Goal: Information Seeking & Learning: Learn about a topic

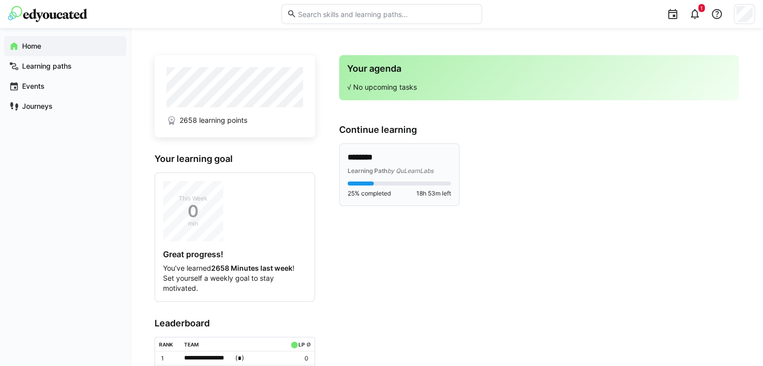
click at [384, 178] on div "******** Learning Path by QuLearnLabs 25% completed 18h 53m left" at bounding box center [399, 175] width 103 height 46
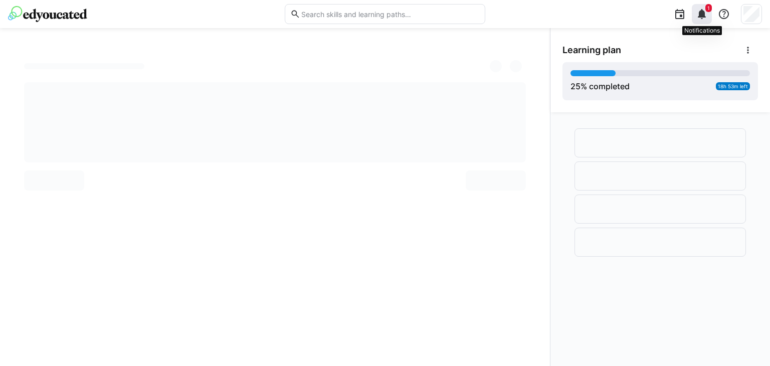
click at [700, 11] on eds-icon at bounding box center [702, 14] width 12 height 12
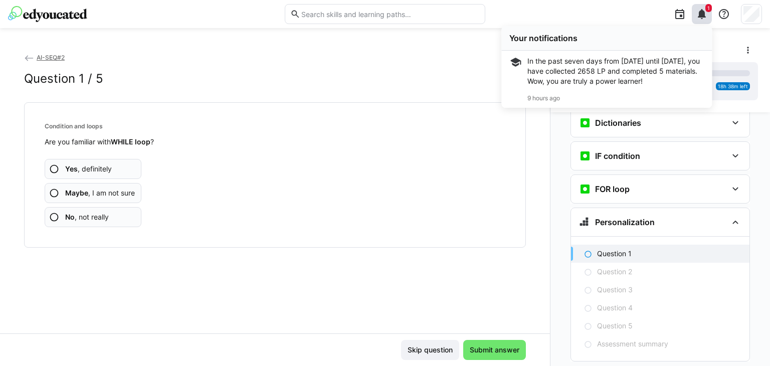
scroll to position [629, 0]
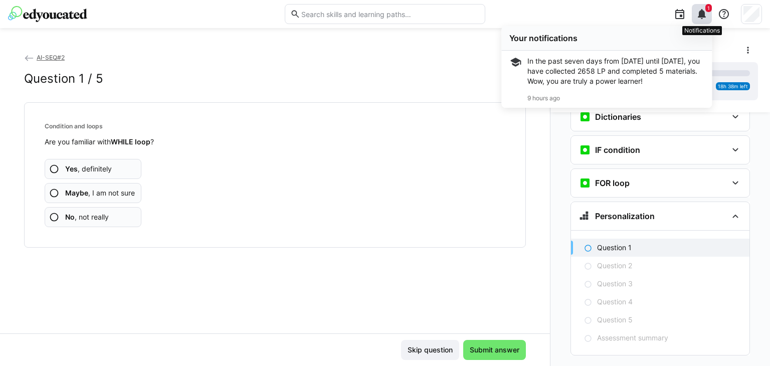
click at [706, 17] on eds-icon at bounding box center [702, 14] width 12 height 12
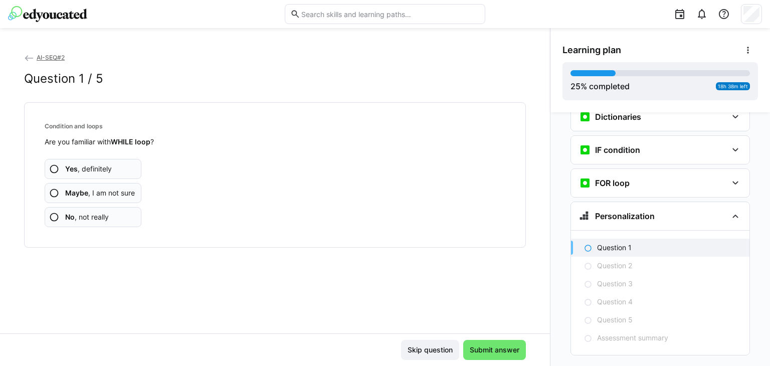
scroll to position [629, 0]
click at [78, 165] on span "Yes , definitely" at bounding box center [88, 169] width 47 height 10
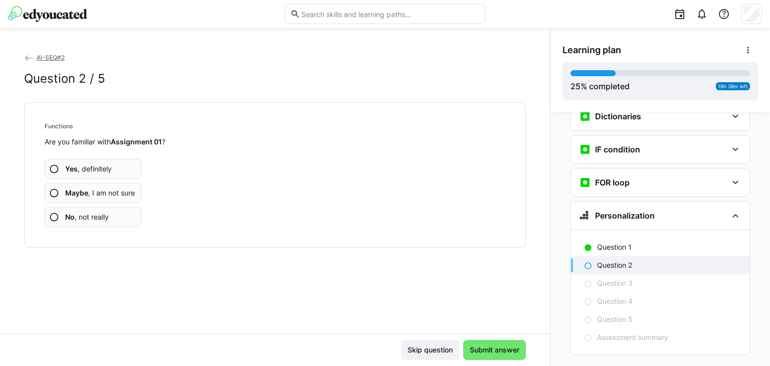
click at [82, 167] on span "Yes , definitely" at bounding box center [88, 169] width 47 height 10
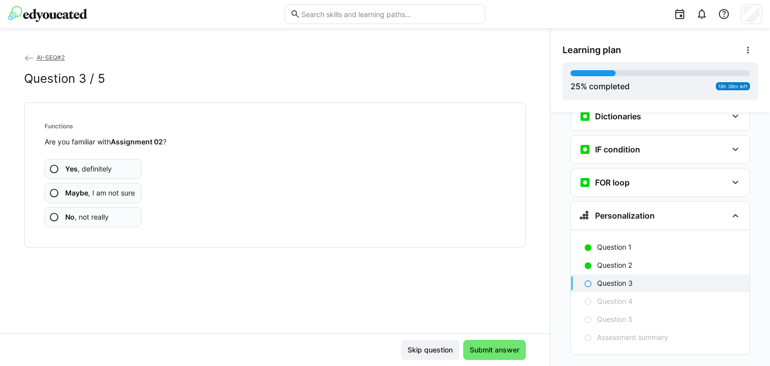
click at [100, 158] on div "Yes , definitely Maybe , I am not sure No , not really" at bounding box center [275, 187] width 461 height 80
click at [95, 169] on span "Yes , definitely" at bounding box center [88, 169] width 47 height 10
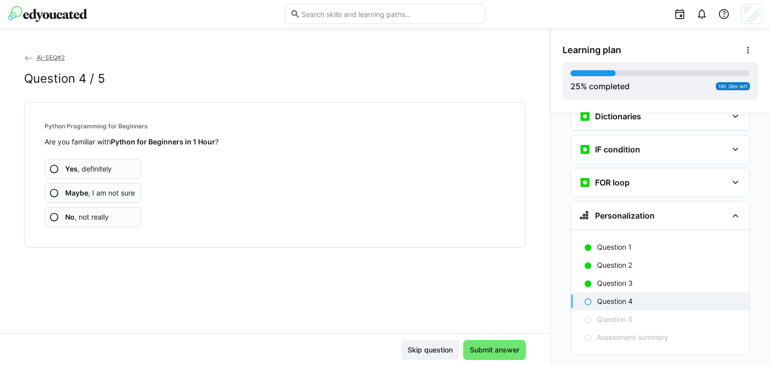
click at [110, 170] on span "Yes , definitely" at bounding box center [88, 169] width 47 height 10
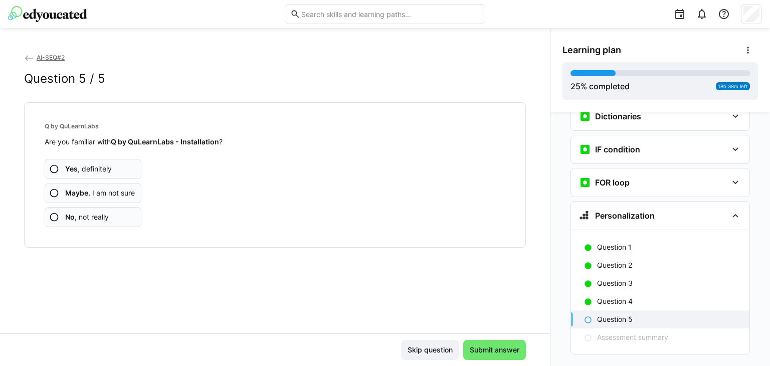
click at [157, 140] on strong "Q by QuLearnLabs - Installation" at bounding box center [165, 141] width 108 height 9
copy strong "QuLearnLabs"
click at [99, 170] on span "Yes , definitely" at bounding box center [88, 169] width 47 height 10
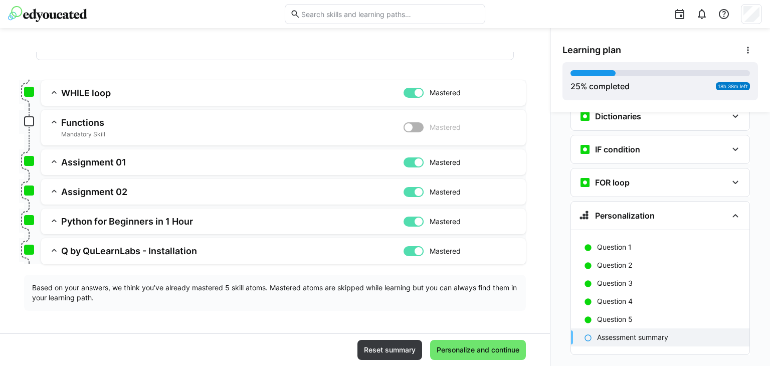
scroll to position [112, 0]
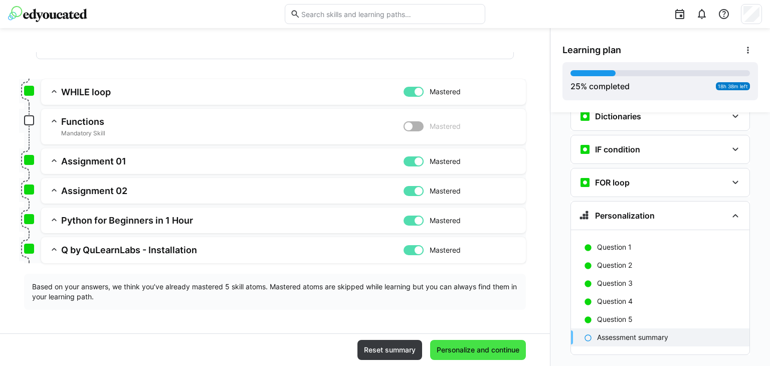
click at [461, 354] on span "Personalize and continue" at bounding box center [478, 350] width 86 height 10
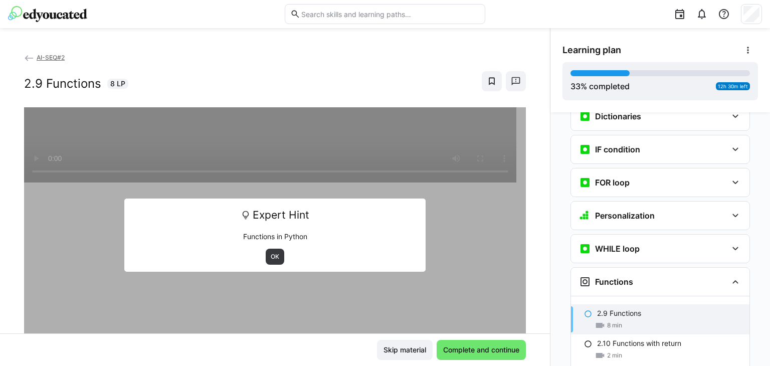
scroll to position [764, 0]
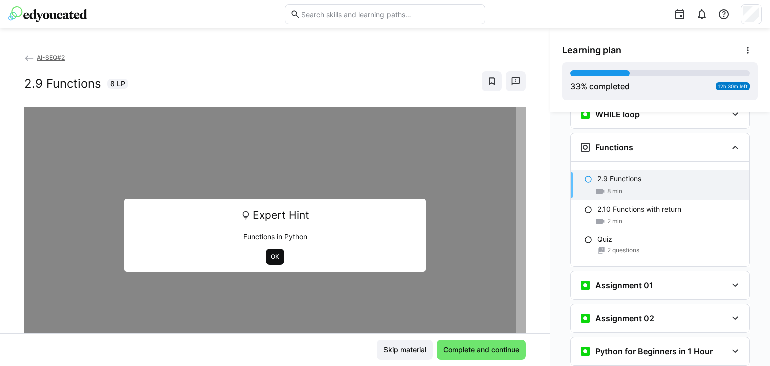
click at [273, 256] on span "OK" at bounding box center [275, 257] width 11 height 8
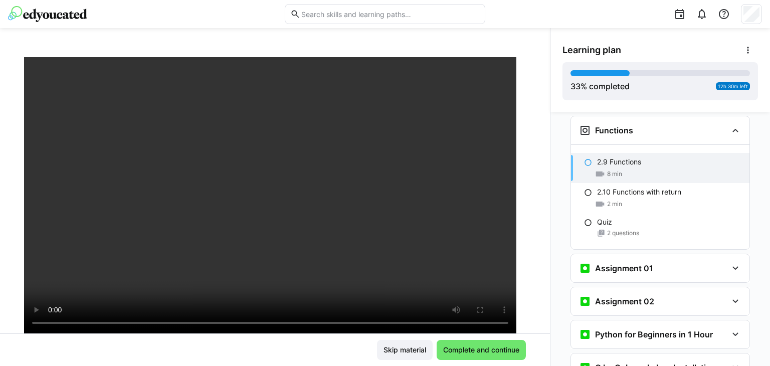
scroll to position [964, 0]
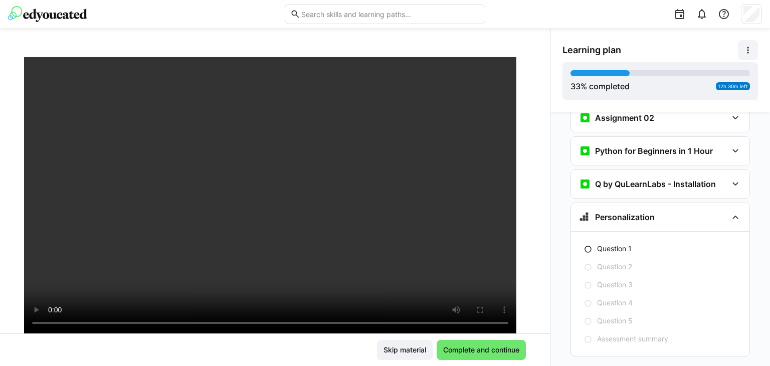
click at [751, 55] on eds-icon at bounding box center [748, 50] width 10 height 10
click at [695, 73] on div "View details" at bounding box center [709, 77] width 81 height 10
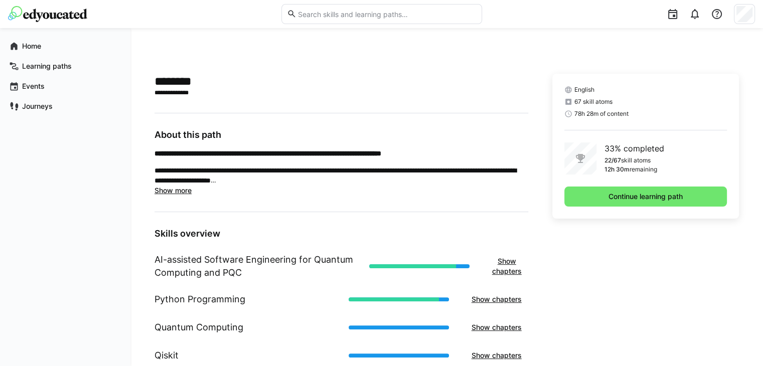
scroll to position [115, 0]
